Goal: Information Seeking & Learning: Check status

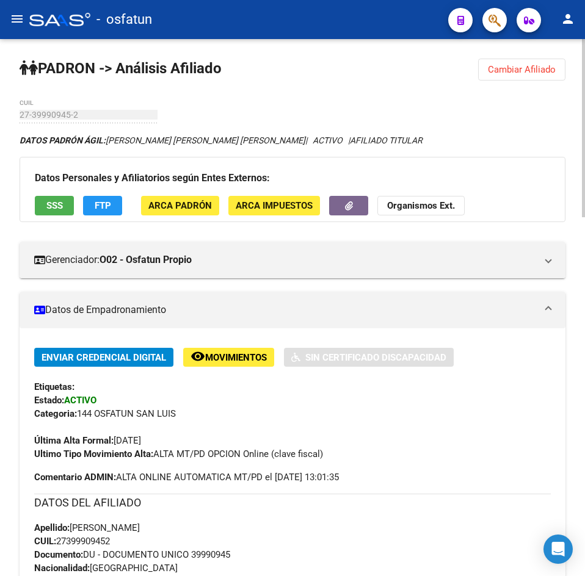
click at [492, 70] on span "Cambiar Afiliado" at bounding box center [522, 69] width 68 height 11
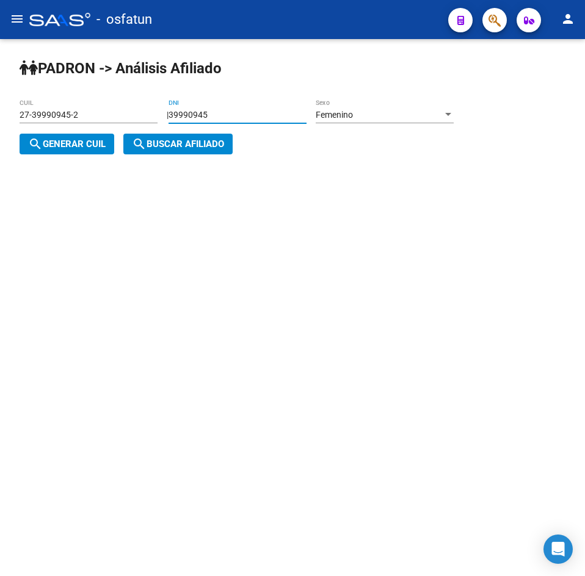
drag, startPoint x: 302, startPoint y: 114, endPoint x: 42, endPoint y: 130, distance: 261.3
click at [42, 130] on app-analisis-afiliado "[PERSON_NAME] -> Análisis Afiliado 27-39990945-2 CUIL | 39990945 DNI Femenino S…" at bounding box center [241, 130] width 443 height 40
paste input "28091106"
type input "28091106"
drag, startPoint x: 40, startPoint y: 144, endPoint x: 253, endPoint y: 148, distance: 213.2
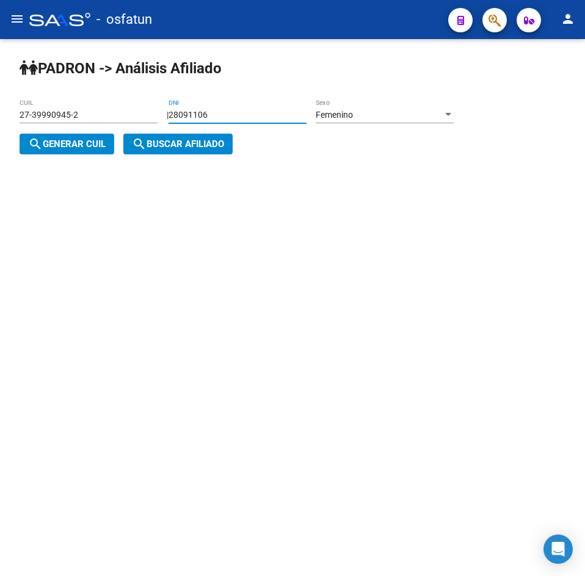
click at [44, 144] on span "search Generar CUIL" at bounding box center [67, 144] width 78 height 11
type input "27-28091106-8"
click at [277, 147] on div "[PERSON_NAME] -> Análisis Afiliado 27-28091106-8 CUIL | 28091106 DNI Femenino S…" at bounding box center [292, 116] width 585 height 155
click at [219, 147] on span "search Buscar afiliado" at bounding box center [178, 144] width 92 height 11
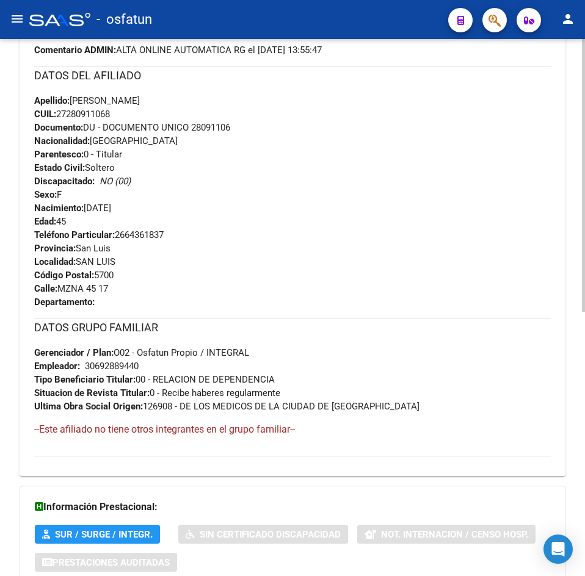
scroll to position [520, 0]
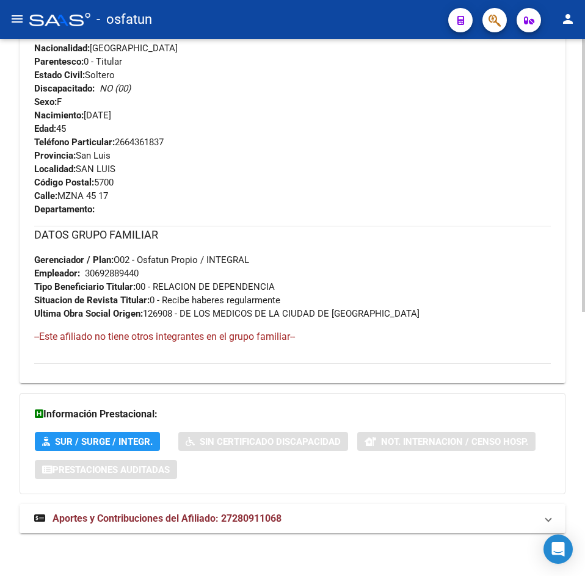
click at [187, 524] on span "Aportes y Contribuciones del Afiliado: 27280911068" at bounding box center [167, 519] width 229 height 12
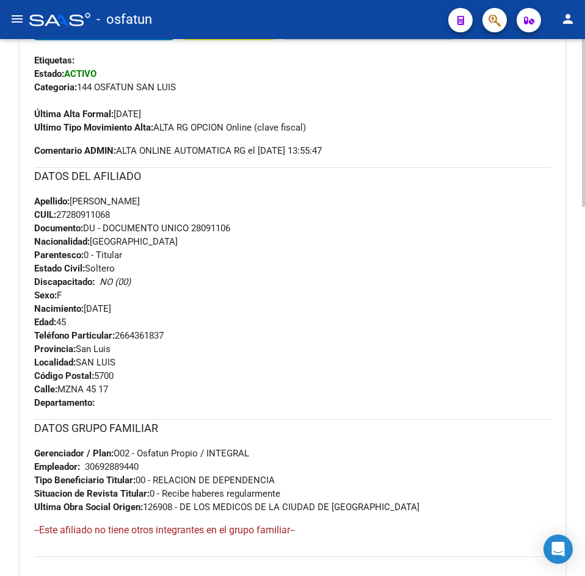
scroll to position [0, 0]
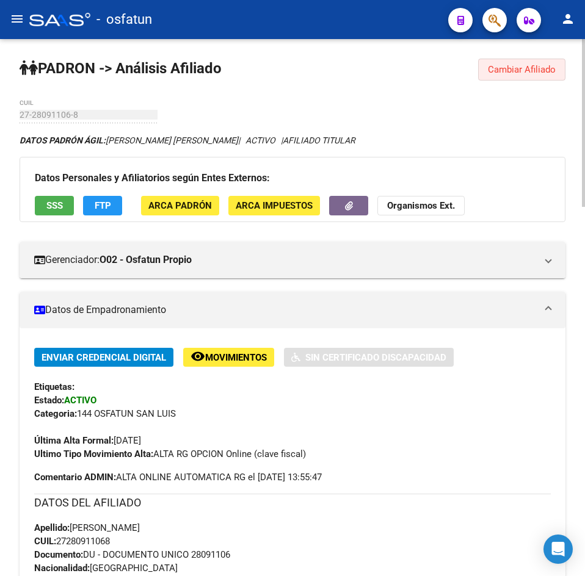
click at [565, 71] on button "Cambiar Afiliado" at bounding box center [521, 70] width 87 height 22
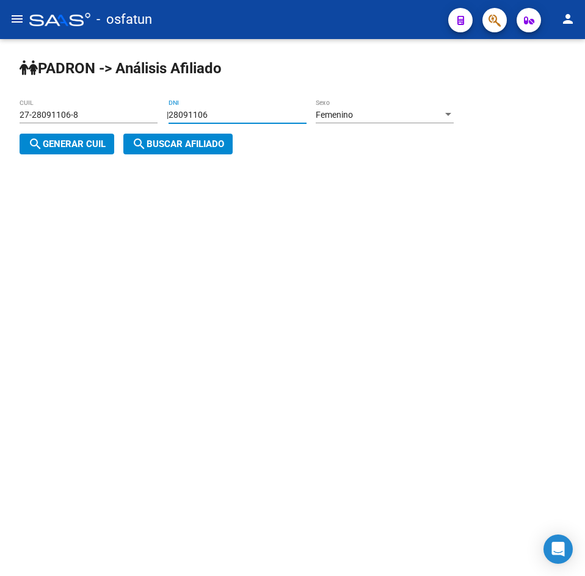
drag, startPoint x: 244, startPoint y: 111, endPoint x: 38, endPoint y: 125, distance: 206.9
click at [38, 125] on app-analisis-afiliado "[PERSON_NAME] -> Análisis Afiliado 27-28091106-8 CUIL | 28091106 DNI Femenino S…" at bounding box center [241, 130] width 443 height 40
paste input "33757214"
type input "33757214"
click at [66, 133] on div "27-28091106-8 CUIL" at bounding box center [89, 116] width 138 height 35
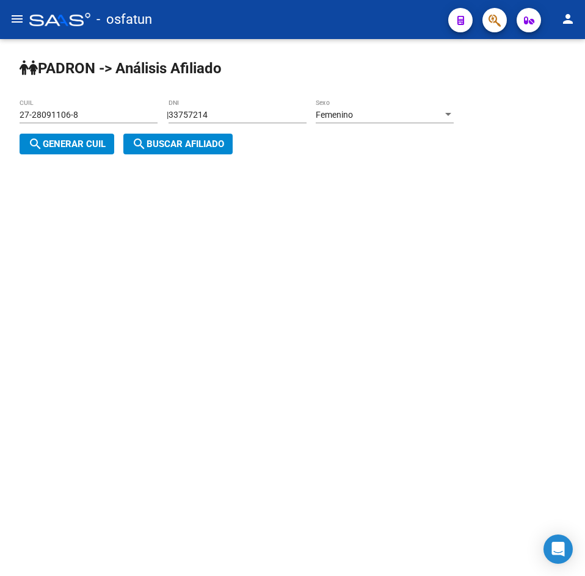
click at [90, 153] on button "search Generar CUIL" at bounding box center [67, 144] width 95 height 21
type input "27-33757214-1"
click at [183, 148] on span "search Buscar afiliado" at bounding box center [178, 144] width 92 height 11
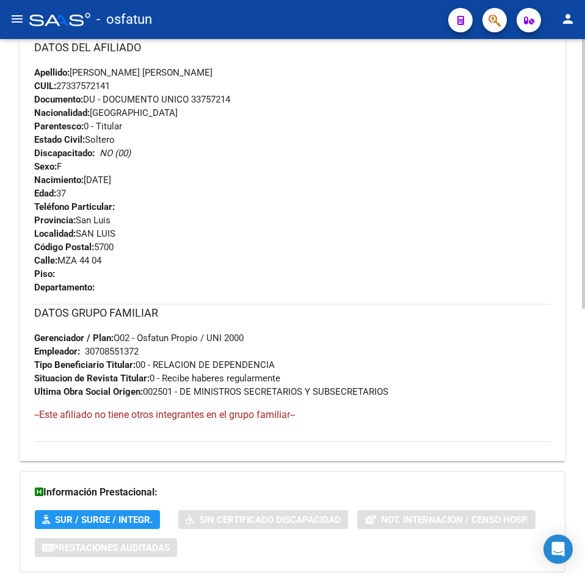
scroll to position [534, 0]
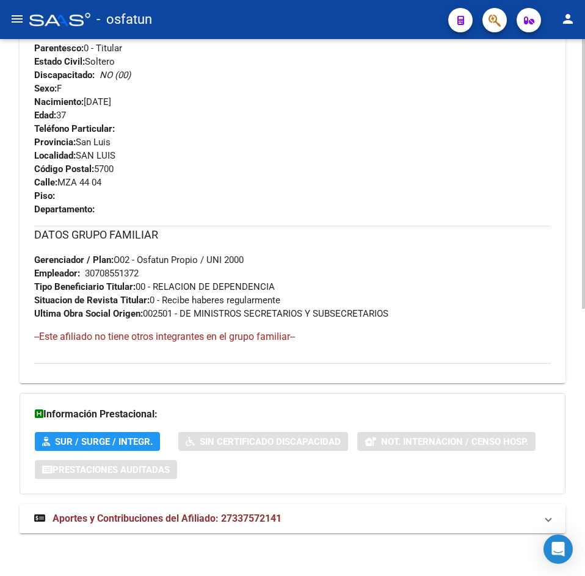
click at [227, 513] on span "Aportes y Contribuciones del Afiliado: 27337572141" at bounding box center [167, 519] width 229 height 12
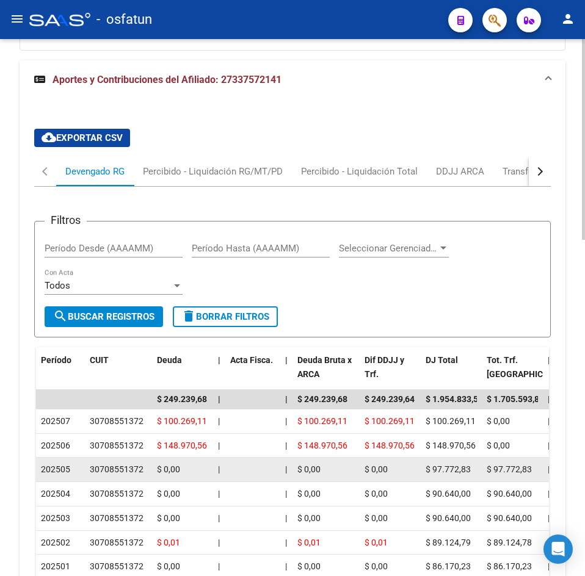
scroll to position [1195, 0]
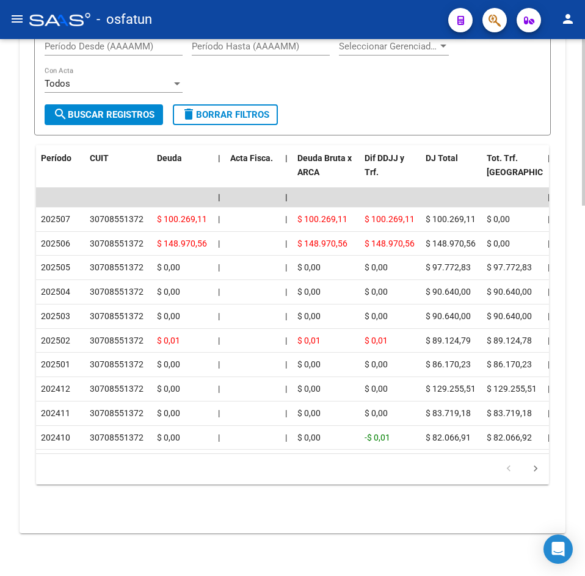
click at [470, 70] on div "Filtros Período Desde (AAAAMM) Período Hasta (AAAAMM) Seleccionar Gerenciador S…" at bounding box center [293, 67] width 496 height 76
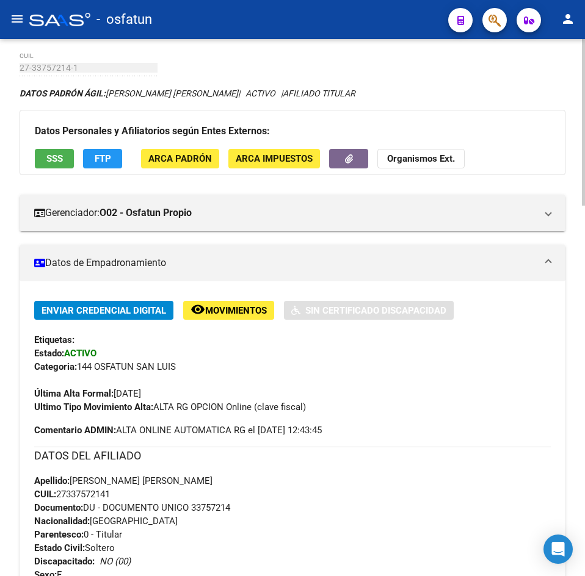
scroll to position [0, 0]
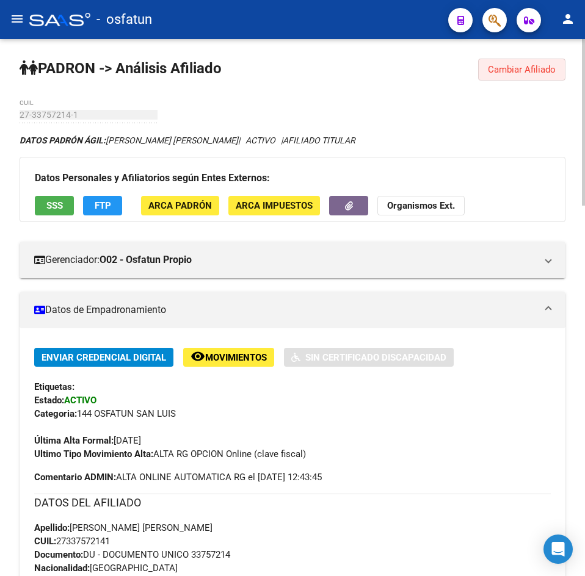
click at [492, 73] on span "Cambiar Afiliado" at bounding box center [522, 69] width 68 height 11
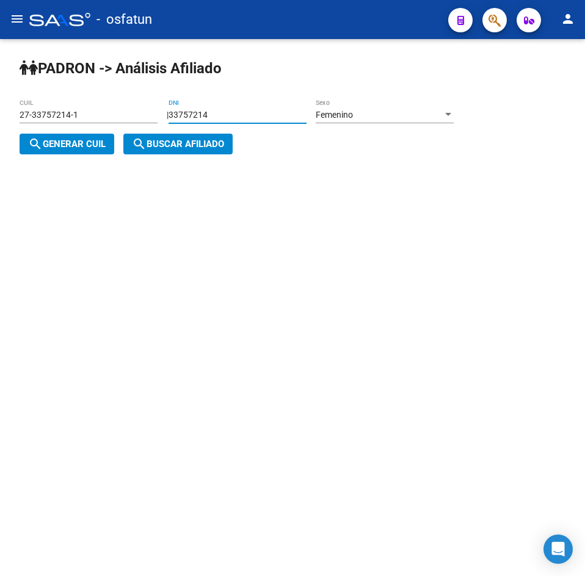
drag, startPoint x: 252, startPoint y: 115, endPoint x: 129, endPoint y: 135, distance: 123.7
click at [129, 135] on app-analisis-afiliado "[PERSON_NAME] -> Análisis Afiliado 27-33757214-1 CUIL | 33757214 DNI Femenino S…" at bounding box center [241, 130] width 443 height 40
paste input "6634119"
type input "36634119"
drag, startPoint x: 68, startPoint y: 137, endPoint x: 200, endPoint y: 147, distance: 132.3
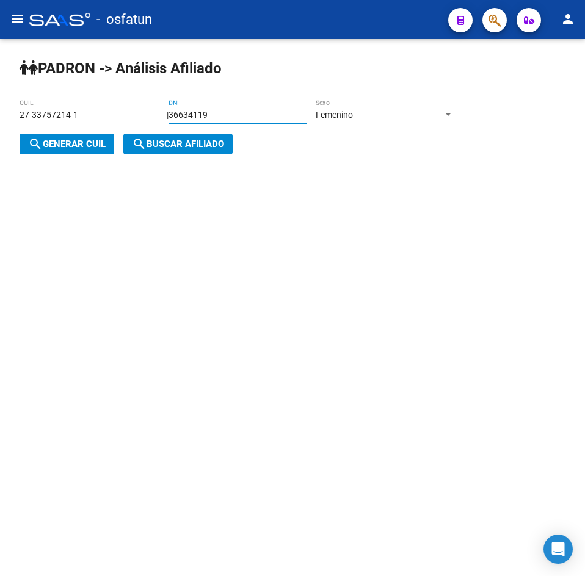
click at [70, 139] on button "search Generar CUIL" at bounding box center [67, 144] width 95 height 21
type input "27-36634119-1"
click at [238, 145] on app-analisis-afiliado "[PERSON_NAME] -> Análisis Afiliado 27-36634119-1 CUIL | 36634119 DNI Femenino S…" at bounding box center [241, 130] width 443 height 40
click at [200, 145] on span "search Buscar afiliado" at bounding box center [178, 144] width 92 height 11
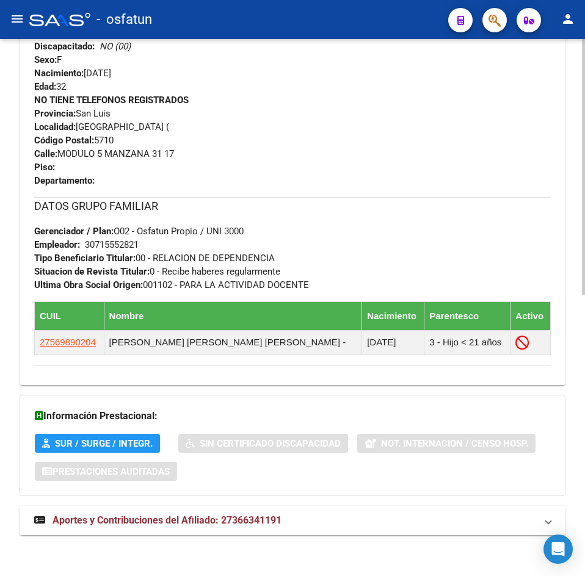
scroll to position [591, 0]
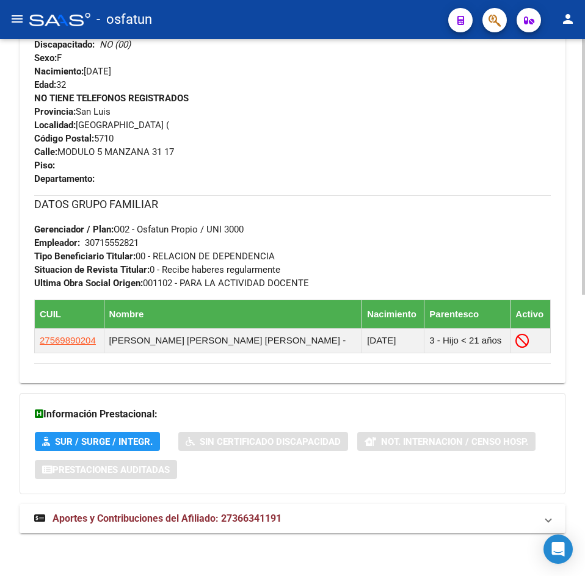
click at [278, 511] on mat-expansion-panel-header "Aportes y Contribuciones del Afiliado: 27366341191" at bounding box center [293, 518] width 546 height 29
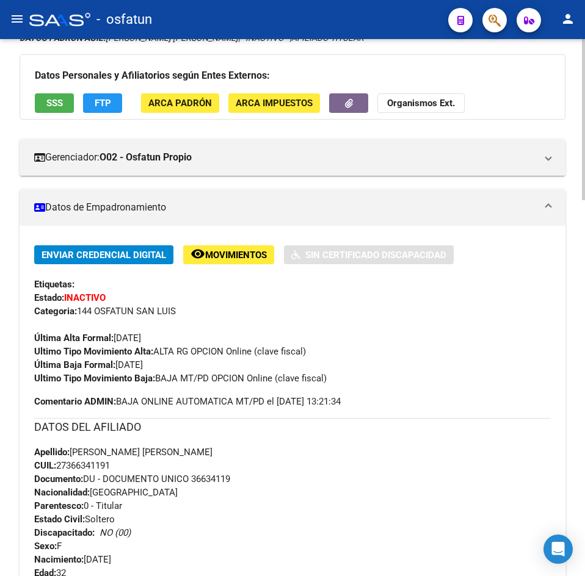
scroll to position [0, 0]
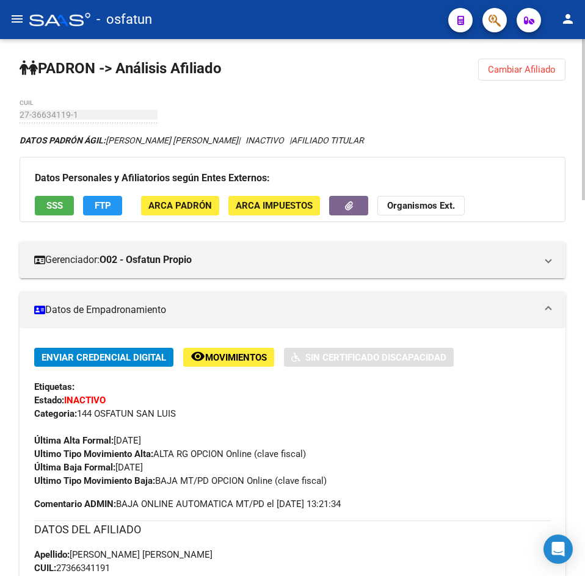
click at [534, 70] on span "Cambiar Afiliado" at bounding box center [522, 69] width 68 height 11
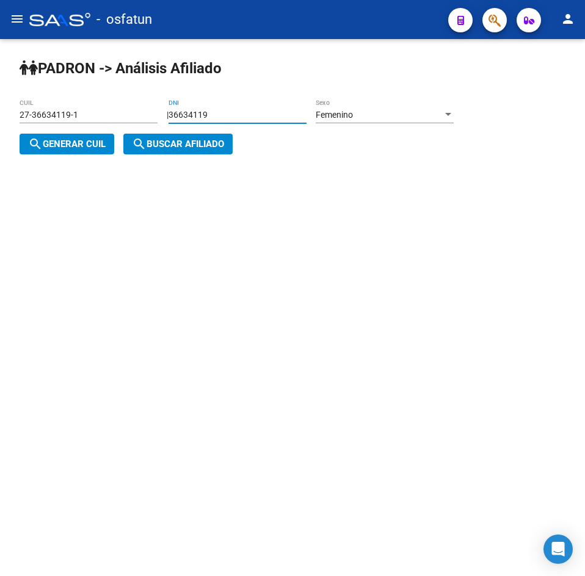
drag, startPoint x: 223, startPoint y: 117, endPoint x: 120, endPoint y: 115, distance: 102.6
click at [120, 115] on app-analisis-afiliado "[PERSON_NAME] -> Análisis Afiliado 27-36634119-1 CUIL | 36634119 DNI Femenino S…" at bounding box center [241, 130] width 443 height 40
paste input "7640581"
type input "37640581"
click at [27, 148] on button "search Generar CUIL" at bounding box center [67, 144] width 95 height 21
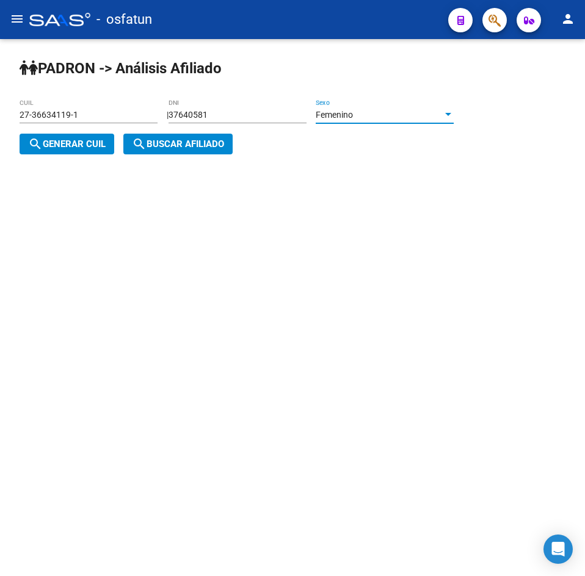
type input "27-37640581-3"
click at [178, 147] on span "search Buscar afiliado" at bounding box center [178, 144] width 92 height 11
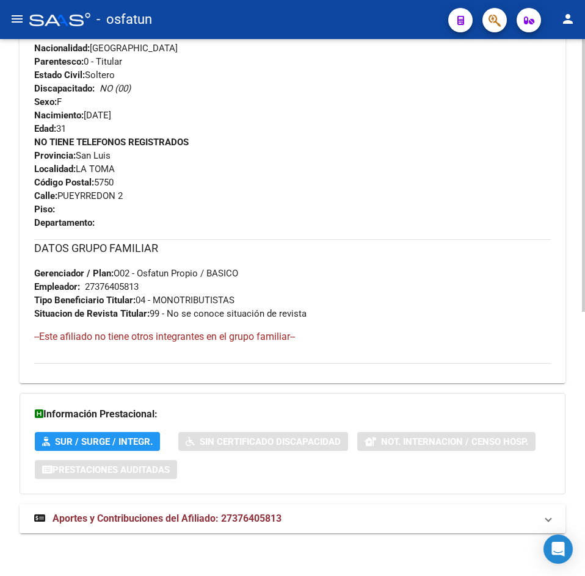
click at [260, 513] on span "Aportes y Contribuciones del Afiliado: 27376405813" at bounding box center [167, 519] width 229 height 12
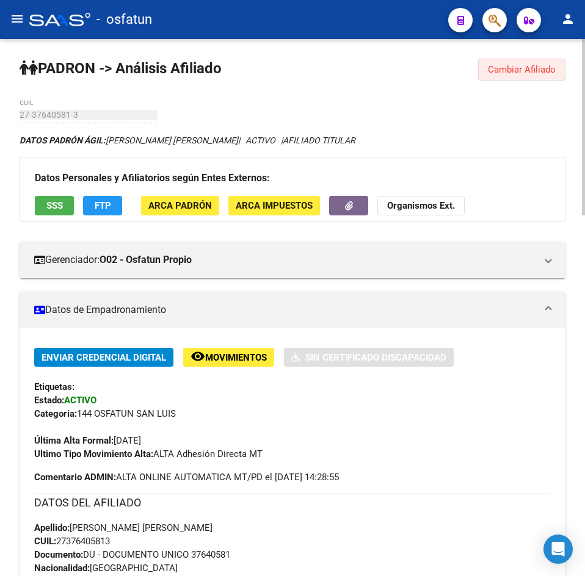
click at [546, 69] on span "Cambiar Afiliado" at bounding box center [522, 69] width 68 height 11
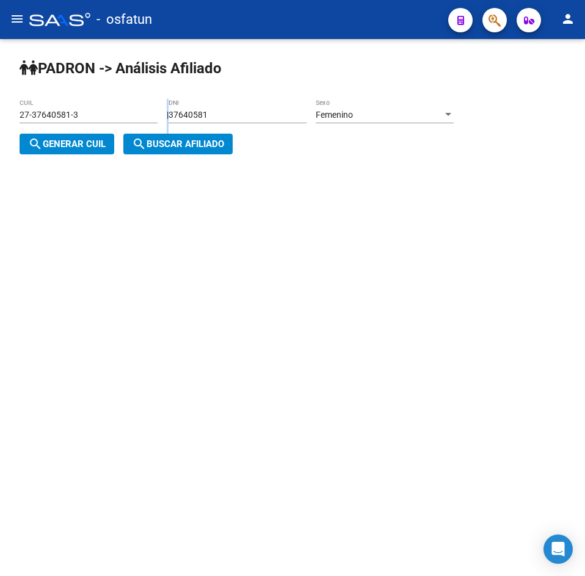
drag, startPoint x: 242, startPoint y: 108, endPoint x: 155, endPoint y: 124, distance: 89.4
click at [155, 124] on app-analisis-afiliado "[PERSON_NAME] -> Análisis Afiliado 27-37640581-3 CUIL | 37640581 DNI Femenino S…" at bounding box center [241, 130] width 443 height 40
click at [235, 120] on input "37640581" at bounding box center [238, 115] width 138 height 10
drag, startPoint x: 237, startPoint y: 119, endPoint x: 65, endPoint y: 129, distance: 171.9
click at [65, 129] on app-analisis-afiliado "[PERSON_NAME] -> Análisis Afiliado 27-37640581-3 CUIL | 37640581 DNI Femenino S…" at bounding box center [241, 130] width 443 height 40
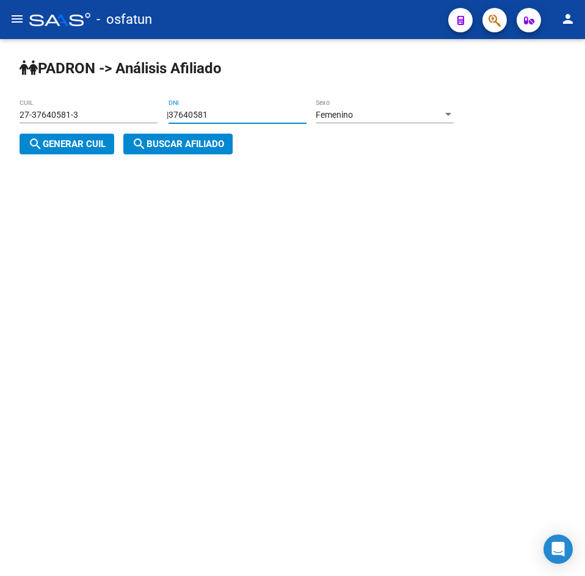
paste input "728307"
type input "37728307"
drag, startPoint x: 60, startPoint y: 151, endPoint x: 116, endPoint y: 150, distance: 56.2
click at [60, 150] on button "search Generar CUIL" at bounding box center [67, 144] width 95 height 21
click at [129, 151] on button "search Buscar afiliado" at bounding box center [177, 144] width 109 height 21
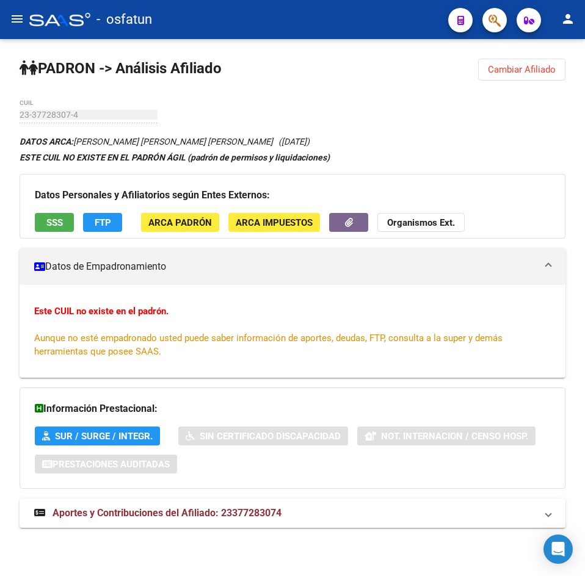
click at [544, 67] on span "Cambiar Afiliado" at bounding box center [522, 69] width 68 height 11
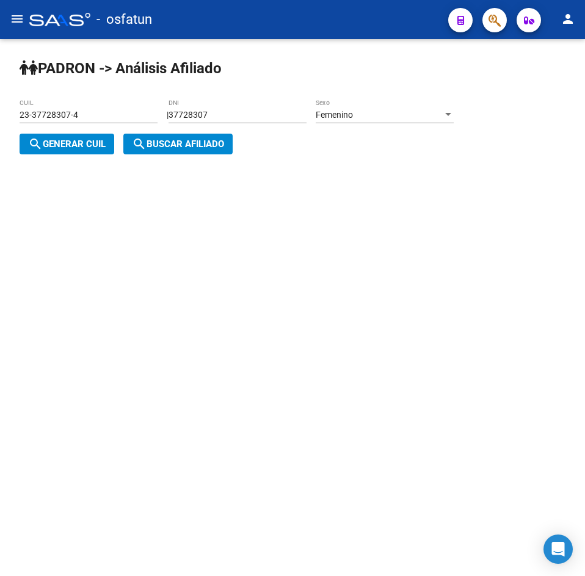
click at [344, 117] on span "Femenino" at bounding box center [334, 115] width 37 height 10
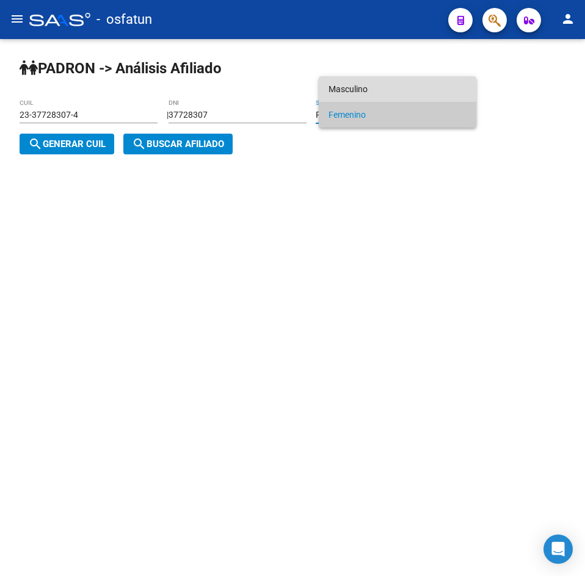
click at [357, 92] on span "Masculino" at bounding box center [398, 89] width 138 height 26
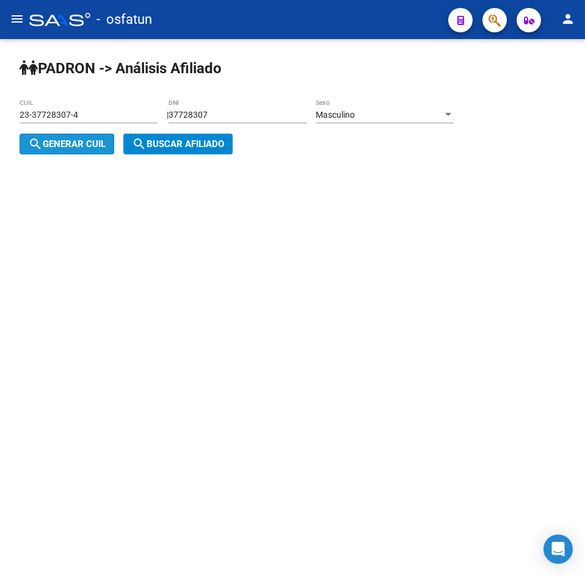
drag, startPoint x: 88, startPoint y: 150, endPoint x: 205, endPoint y: 150, distance: 116.6
click at [89, 150] on button "search Generar CUIL" at bounding box center [67, 144] width 95 height 21
type input "20-37728307-5"
click at [205, 150] on button "search Buscar afiliado" at bounding box center [177, 144] width 109 height 21
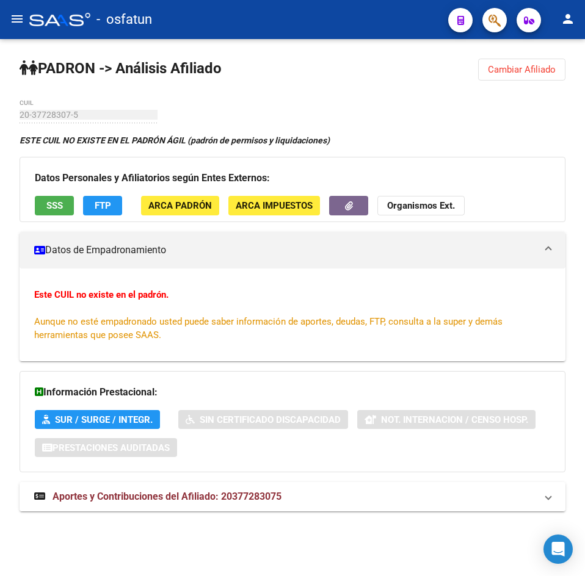
click at [224, 494] on span "Aportes y Contribuciones del Afiliado: 20377283075" at bounding box center [167, 497] width 229 height 12
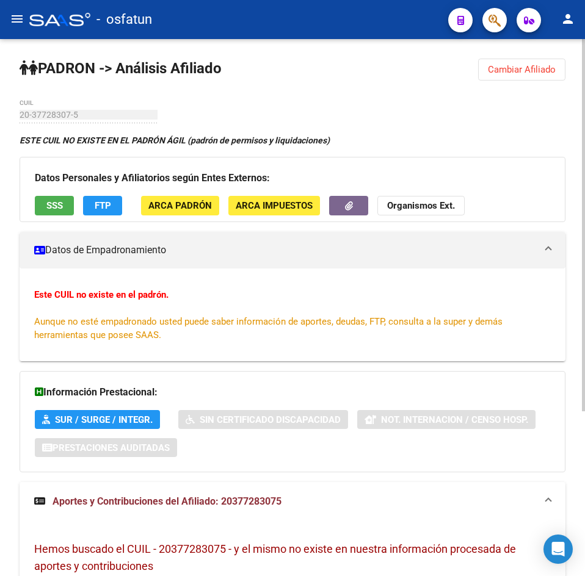
click at [512, 64] on button "Cambiar Afiliado" at bounding box center [521, 70] width 87 height 22
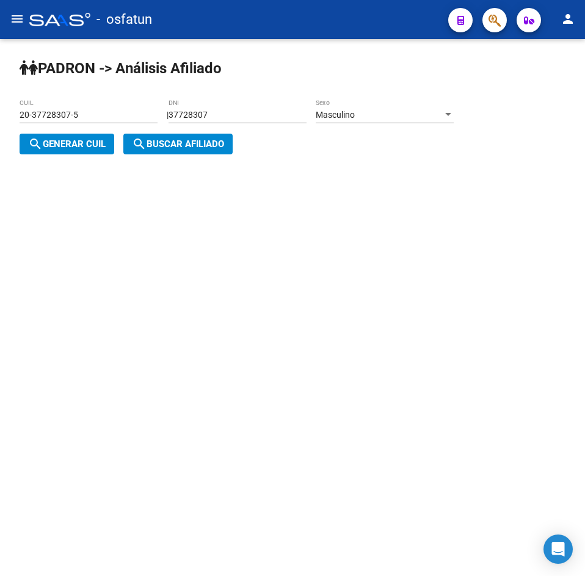
drag, startPoint x: 313, startPoint y: 122, endPoint x: 293, endPoint y: 122, distance: 20.2
click at [293, 122] on div "37728307 DNI" at bounding box center [238, 111] width 138 height 24
drag, startPoint x: 289, startPoint y: 116, endPoint x: 131, endPoint y: 124, distance: 157.8
click at [131, 124] on app-analisis-afiliado "[PERSON_NAME] -> Análisis Afiliado 20-37728307-5 CUIL | 37728307 DNI Masculino …" at bounding box center [241, 130] width 443 height 40
paste input "43840025"
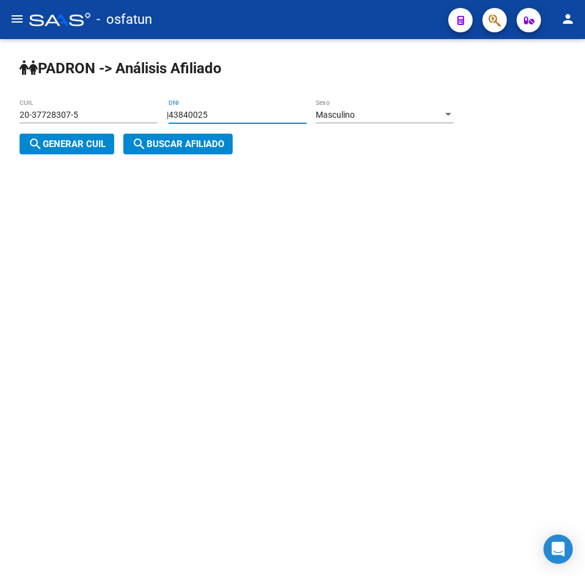
type input "43840025"
click at [420, 120] on div "Masculino Sexo" at bounding box center [385, 111] width 138 height 24
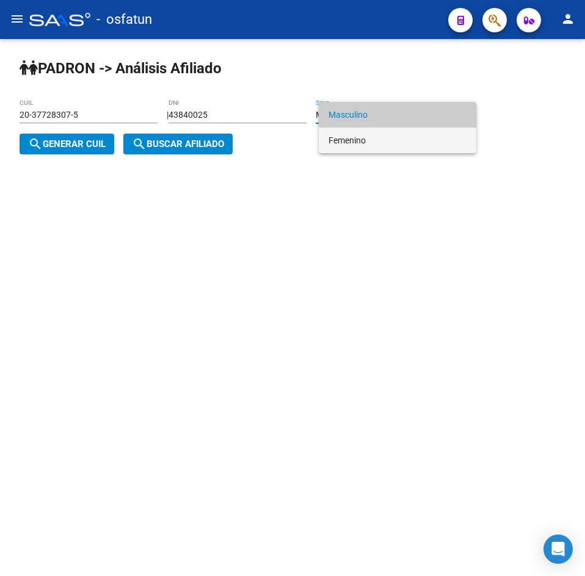
click at [376, 145] on span "Femenino" at bounding box center [398, 141] width 138 height 26
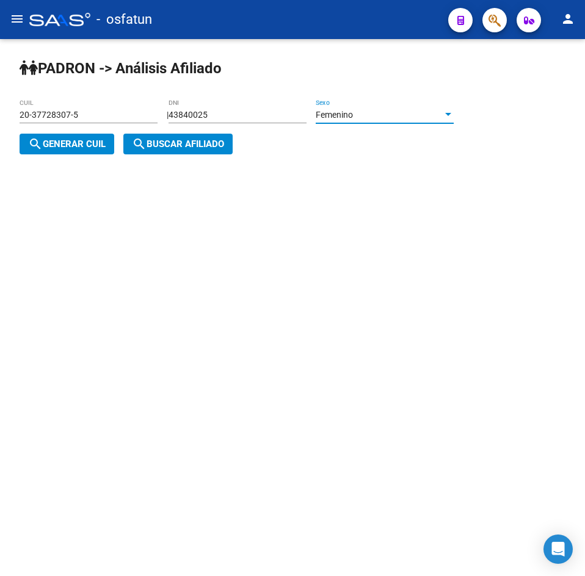
click at [93, 146] on span "search Generar CUIL" at bounding box center [67, 144] width 78 height 11
type input "27-43840025-2"
click at [167, 146] on span "search Buscar afiliado" at bounding box center [178, 144] width 92 height 11
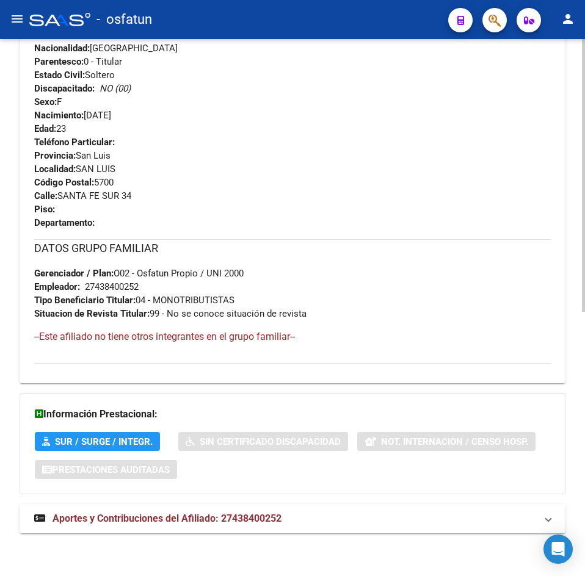
drag, startPoint x: 233, startPoint y: 519, endPoint x: 213, endPoint y: 377, distance: 143.2
click at [233, 520] on span "Aportes y Contribuciones del Afiliado: 27438400252" at bounding box center [167, 519] width 229 height 12
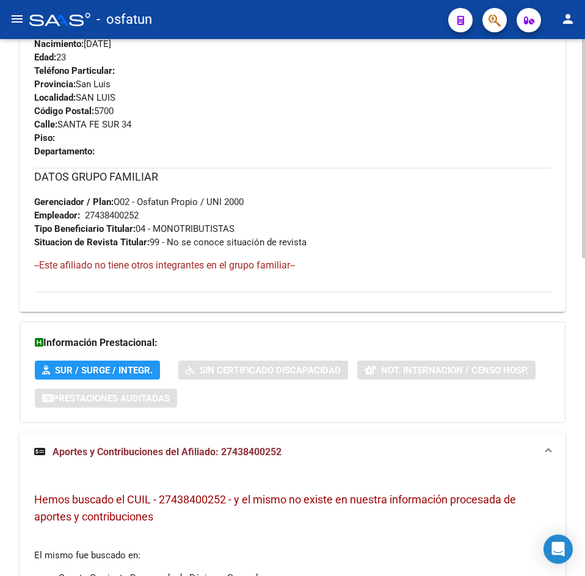
scroll to position [780, 0]
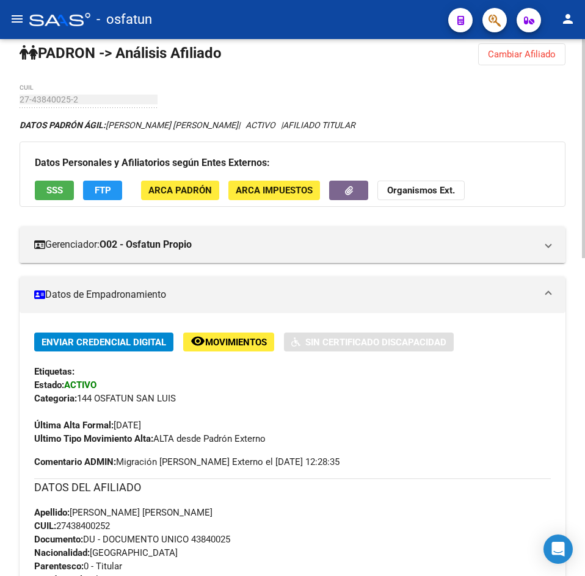
scroll to position [0, 0]
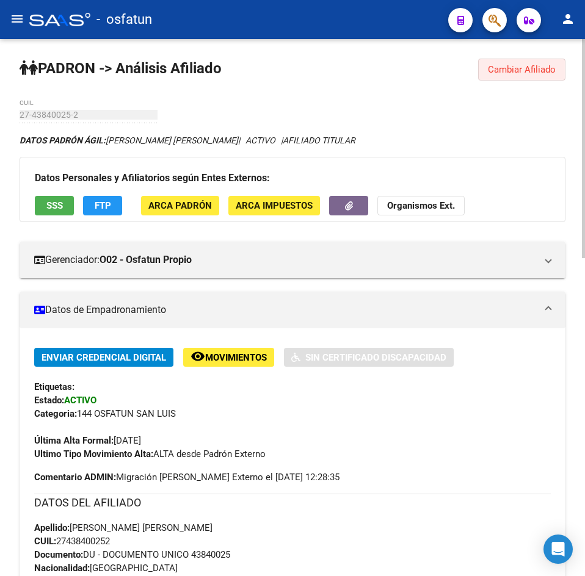
click at [540, 75] on button "Cambiar Afiliado" at bounding box center [521, 70] width 87 height 22
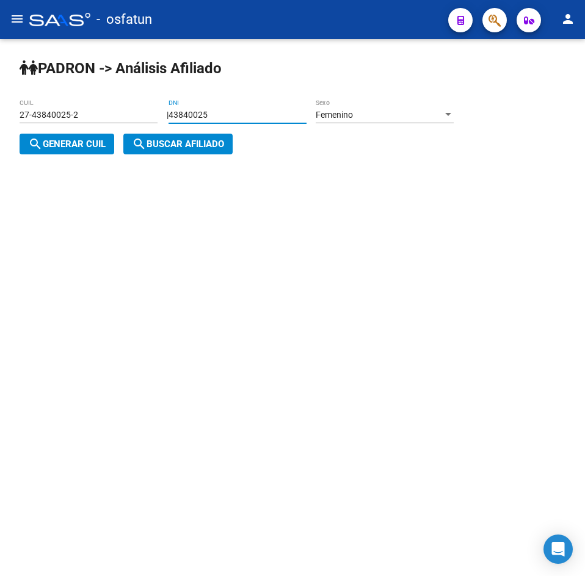
drag, startPoint x: 223, startPoint y: 120, endPoint x: 148, endPoint y: 121, distance: 75.1
click at [148, 121] on app-analisis-afiliado "PADRON -> Análisis Afiliado 27-43840025-2 CUIL | 43840025 DNI Femenino Sexo sea…" at bounding box center [241, 130] width 443 height 40
paste input "28491494"
type input "28491494"
click at [95, 141] on span "search Generar CUIL" at bounding box center [67, 144] width 78 height 11
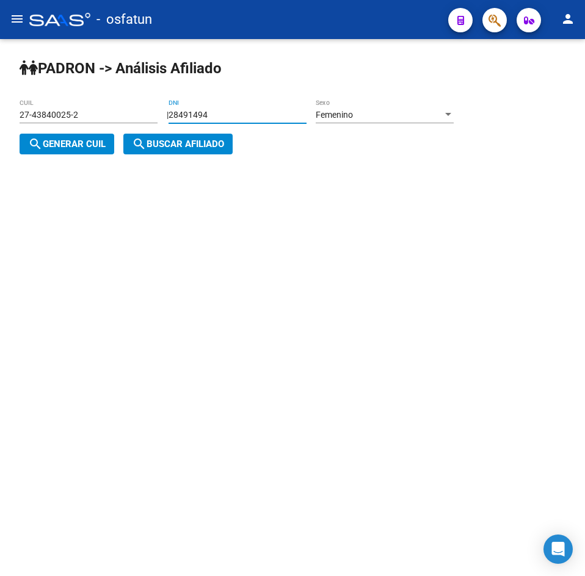
type input "27-28491494-0"
click at [176, 142] on span "search Buscar afiliado" at bounding box center [178, 144] width 92 height 11
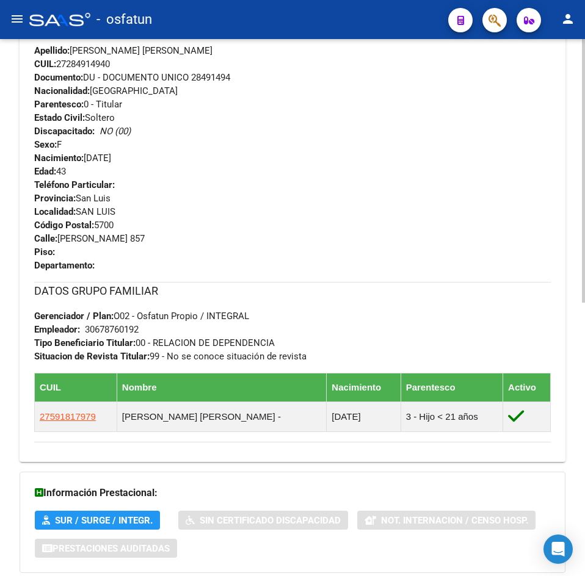
scroll to position [556, 0]
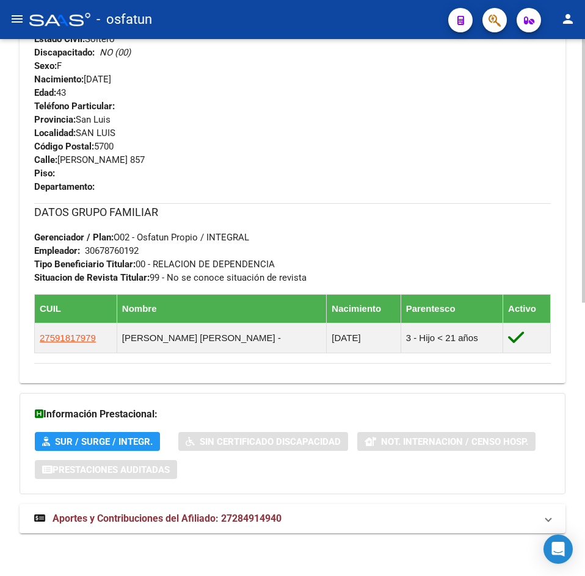
click at [269, 486] on div "Información Prestacional: SUR / SURGE / INTEGR. Sin Certificado Discapacidad No…" at bounding box center [293, 443] width 546 height 101
click at [273, 495] on div "DATOS [PERSON_NAME] ÁGIL: [PERSON_NAME] [PERSON_NAME] | ACTIVO | AFILIADO TITUL…" at bounding box center [293, 61] width 546 height 969
click at [278, 517] on span "Aportes y Contribuciones del Afiliado: 27284914940" at bounding box center [167, 519] width 229 height 12
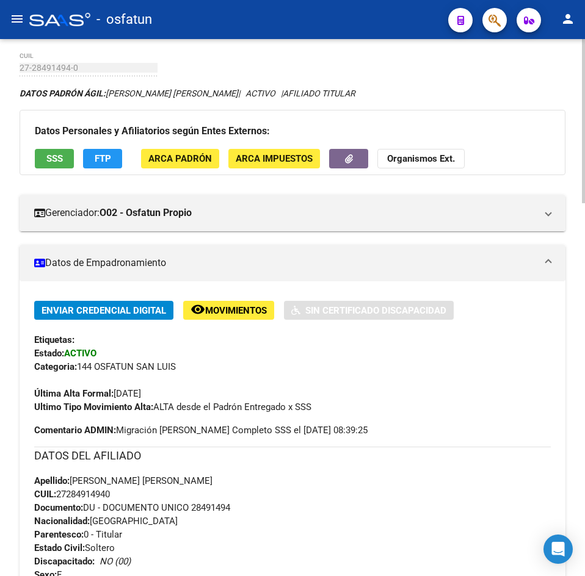
scroll to position [0, 0]
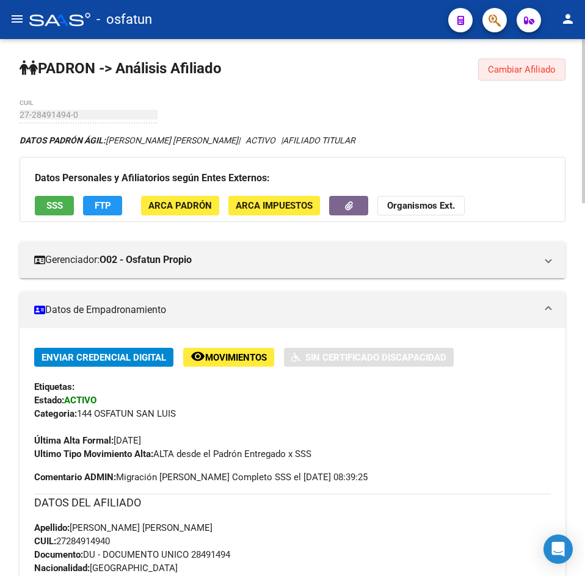
click at [511, 65] on span "Cambiar Afiliado" at bounding box center [522, 69] width 68 height 11
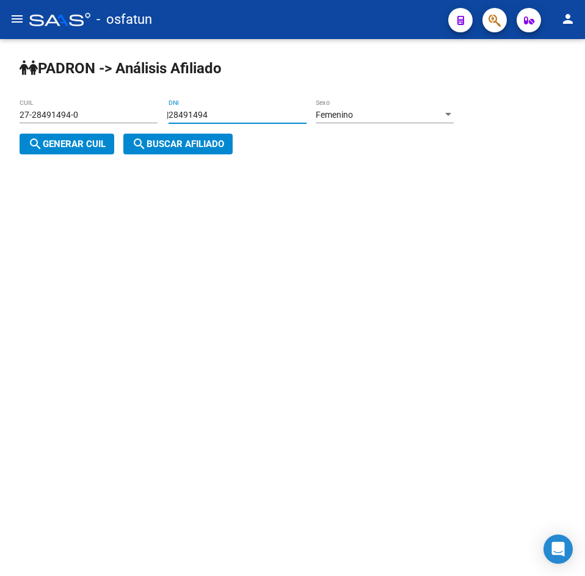
drag, startPoint x: 236, startPoint y: 114, endPoint x: 132, endPoint y: 123, distance: 104.3
click at [132, 123] on app-analisis-afiliado "[PERSON_NAME] -> Análisis Afiliado 27-28491494-0 CUIL | 28491494 DNI Femenino S…" at bounding box center [241, 130] width 443 height 40
paste input "39305830"
type input "39305830"
click at [89, 136] on button "search Generar CUIL" at bounding box center [67, 144] width 95 height 21
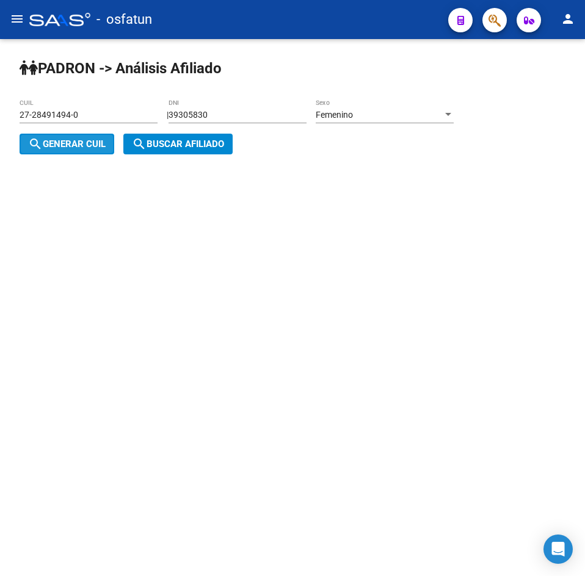
type input "27-39305830-2"
click at [153, 143] on span "search Buscar afiliado" at bounding box center [178, 144] width 92 height 11
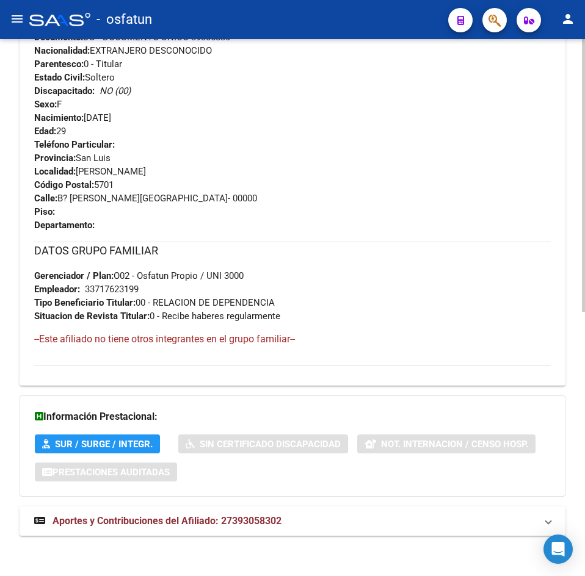
scroll to position [520, 0]
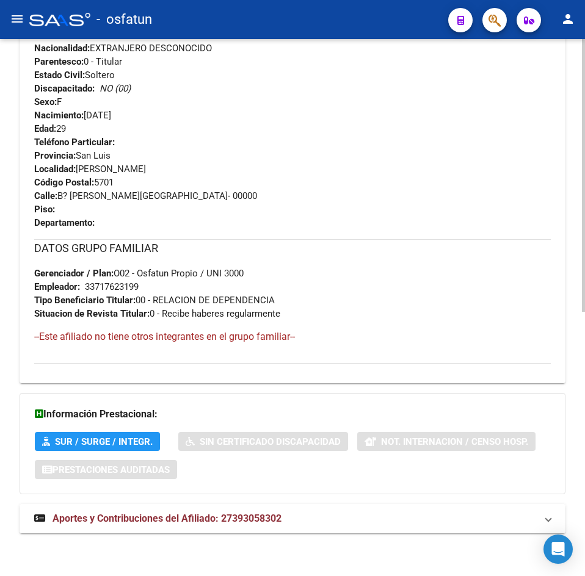
click at [229, 509] on mat-expansion-panel-header "Aportes y Contribuciones del Afiliado: 27393058302" at bounding box center [293, 518] width 546 height 29
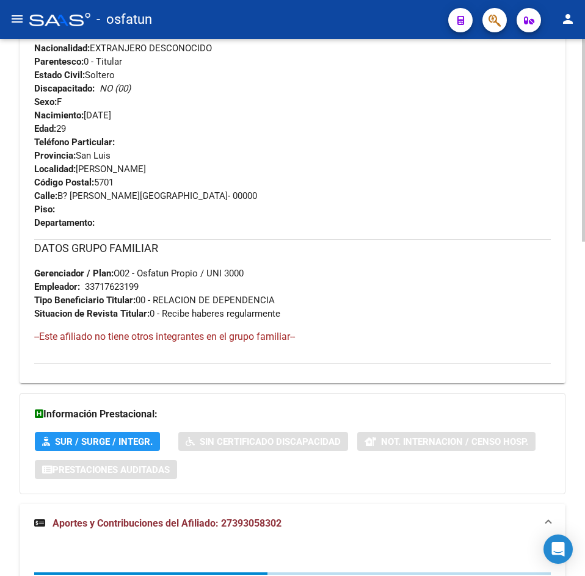
scroll to position [765, 0]
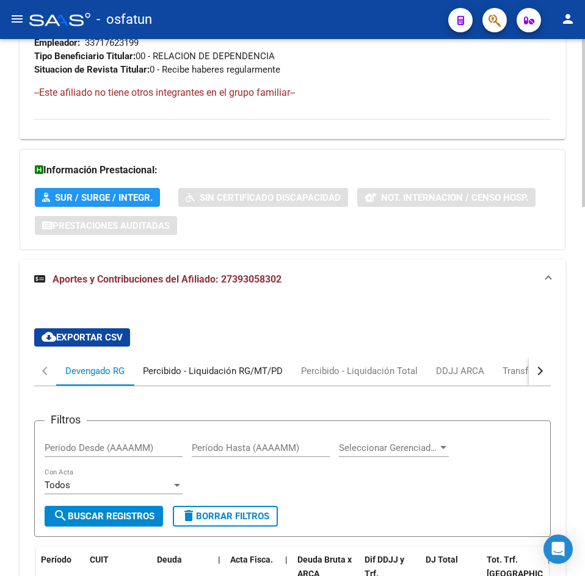
drag, startPoint x: 252, startPoint y: 365, endPoint x: 176, endPoint y: 376, distance: 76.4
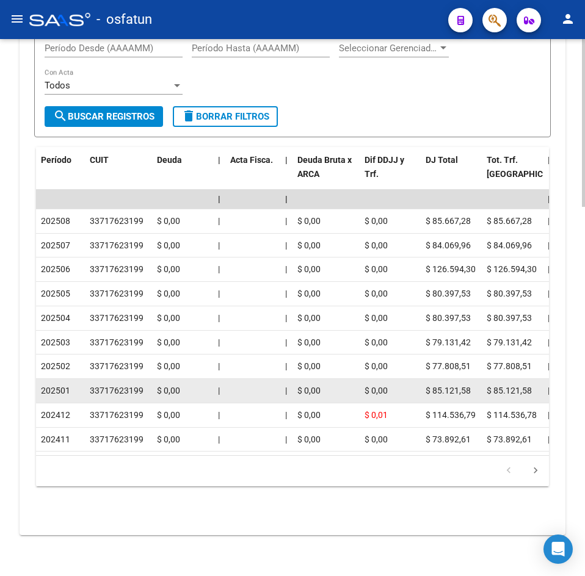
scroll to position [1182, 0]
